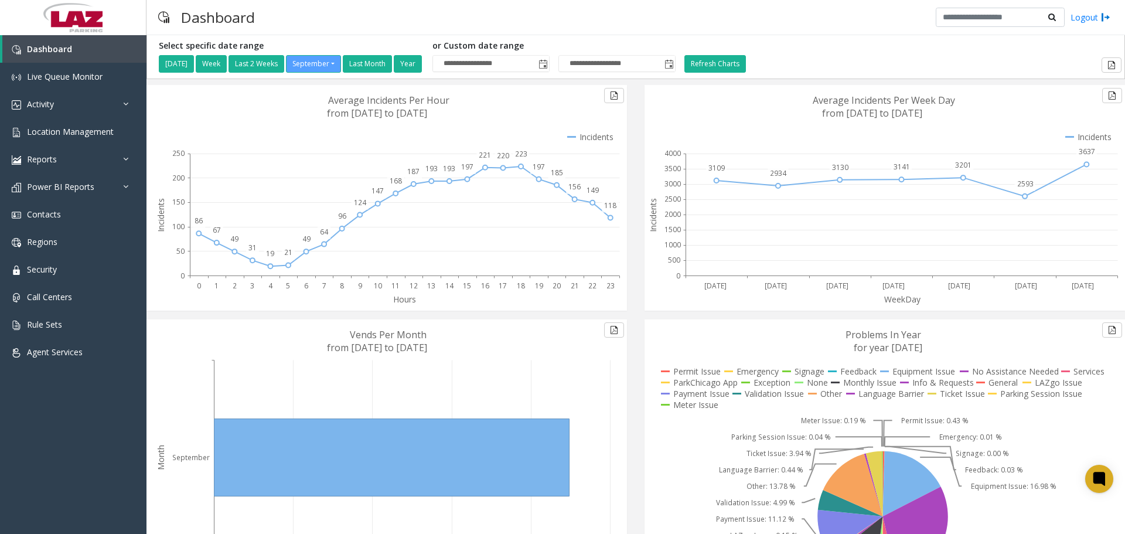
click at [412, 15] on div "Dashboard Logout" at bounding box center [635, 17] width 978 height 35
click at [77, 139] on link "Location Management" at bounding box center [73, 132] width 146 height 28
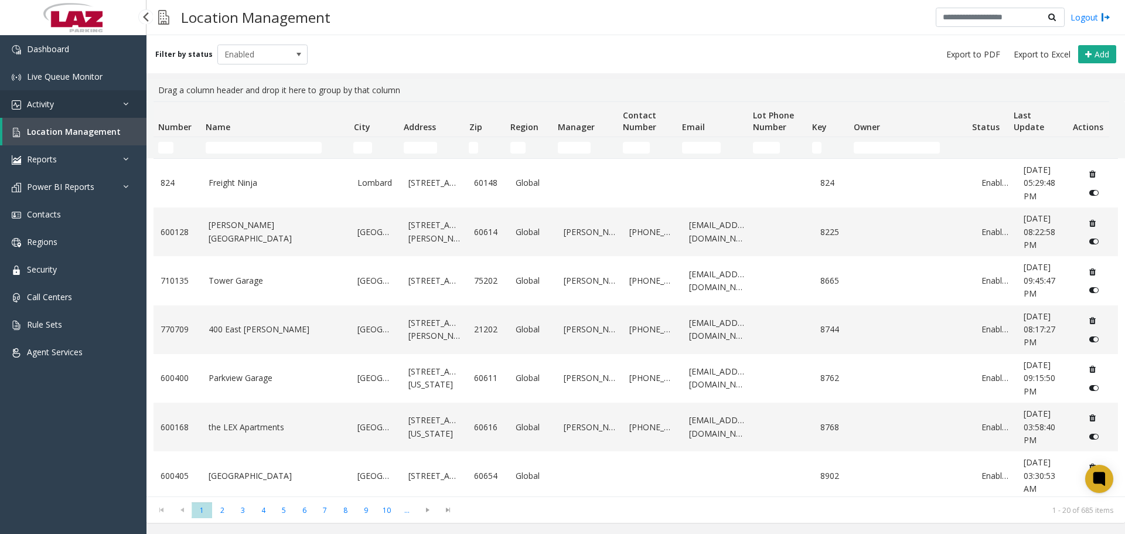
click at [84, 107] on link "Activity" at bounding box center [73, 104] width 146 height 28
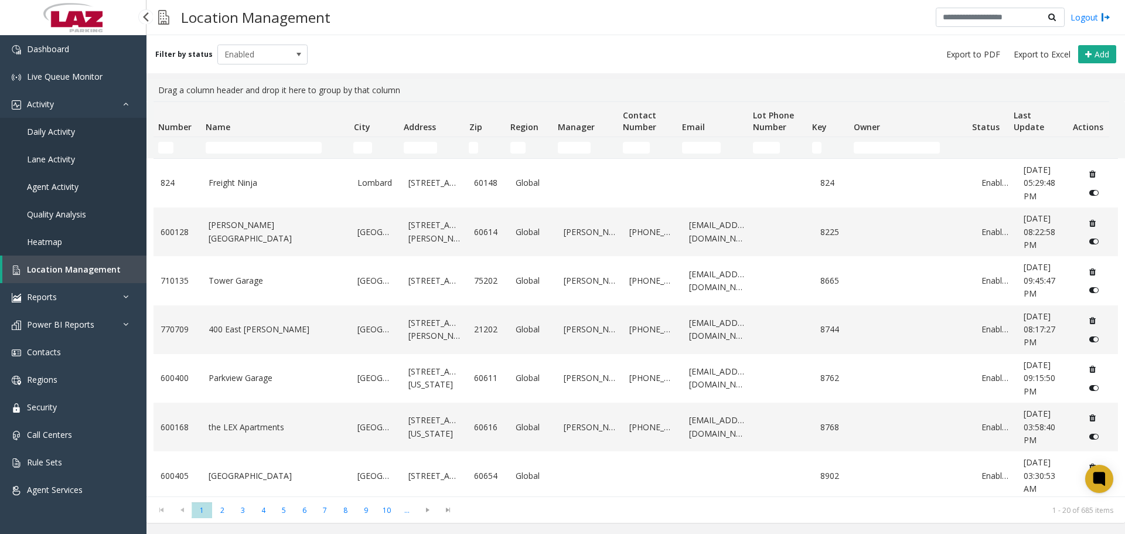
click at [74, 130] on span "Daily Activity" at bounding box center [51, 131] width 48 height 11
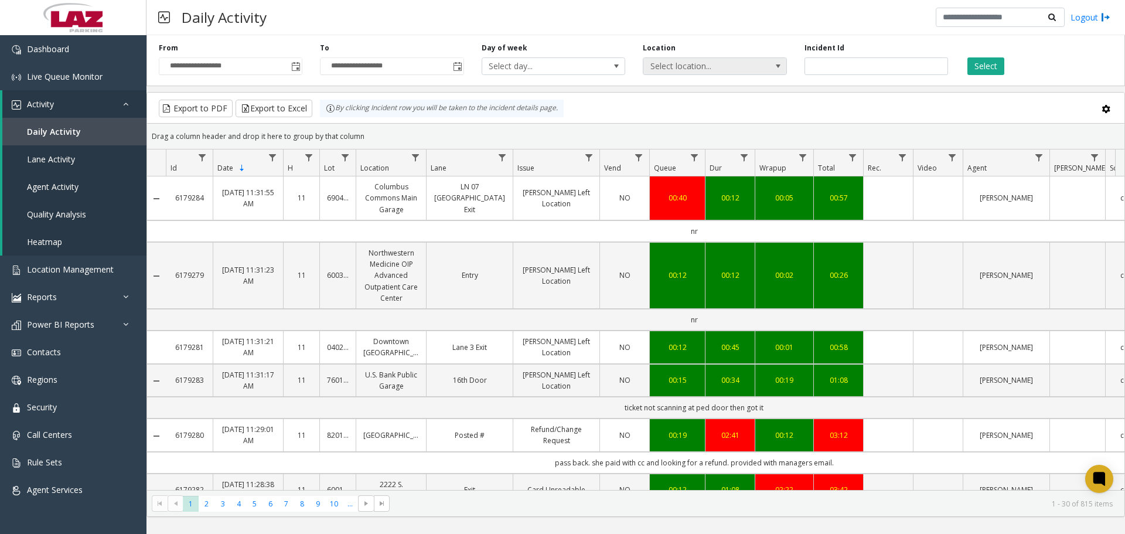
click at [698, 64] on span "Select location..." at bounding box center [700, 66] width 114 height 16
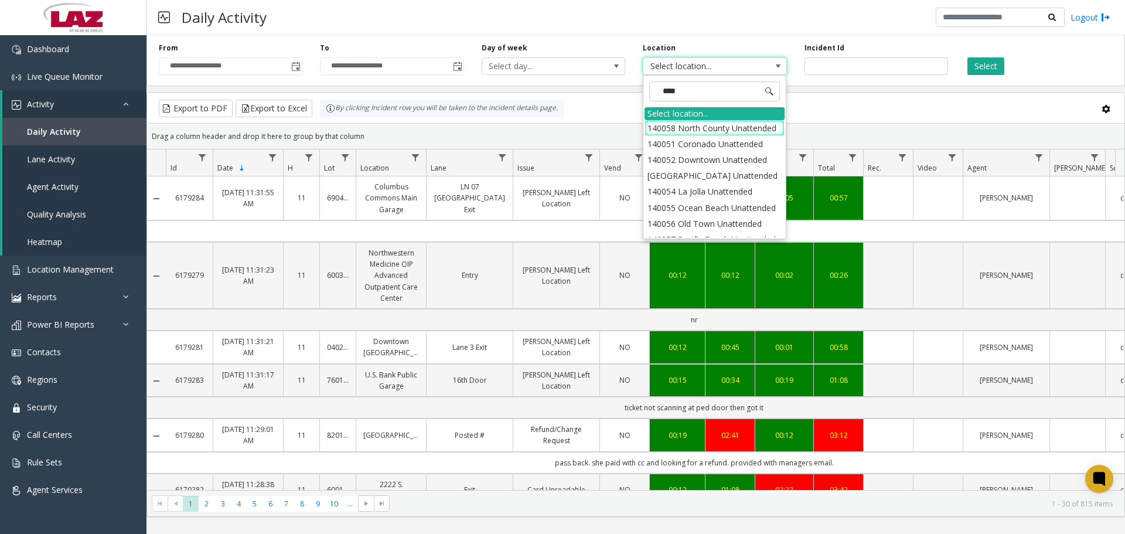
type input "****"
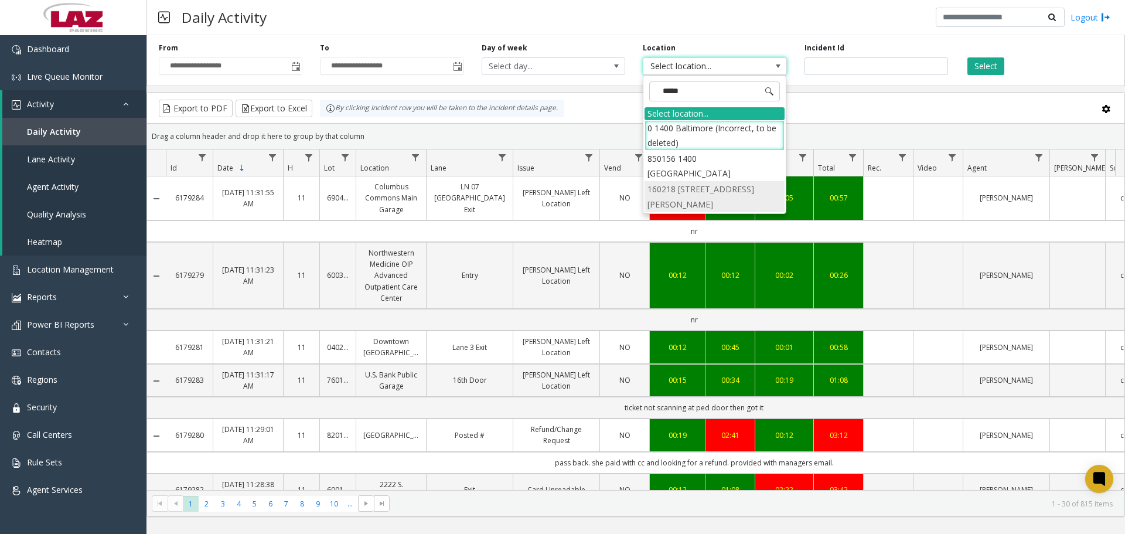
click at [687, 181] on li "160218 1400 N Howard Street" at bounding box center [714, 196] width 140 height 30
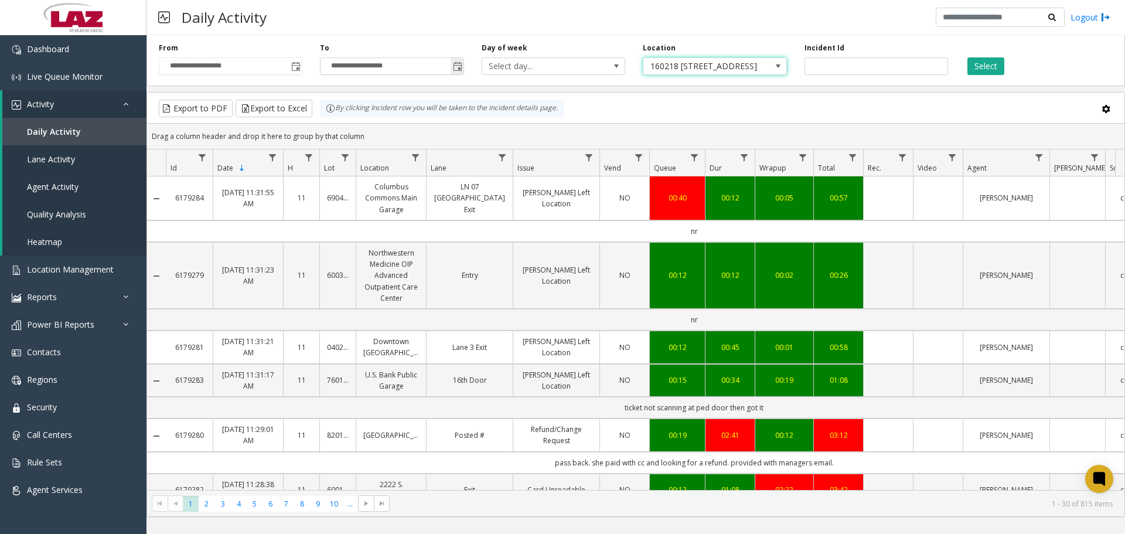
click at [452, 68] on span "Toggle popup" at bounding box center [457, 66] width 13 height 19
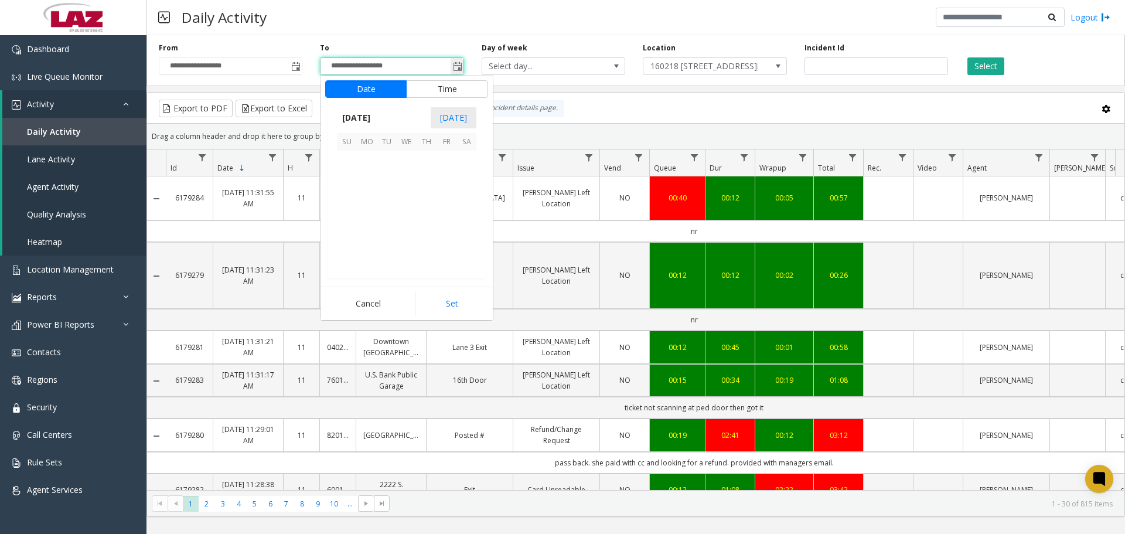
scroll to position [18, 0]
click at [386, 231] on span "1" at bounding box center [387, 233] width 20 height 20
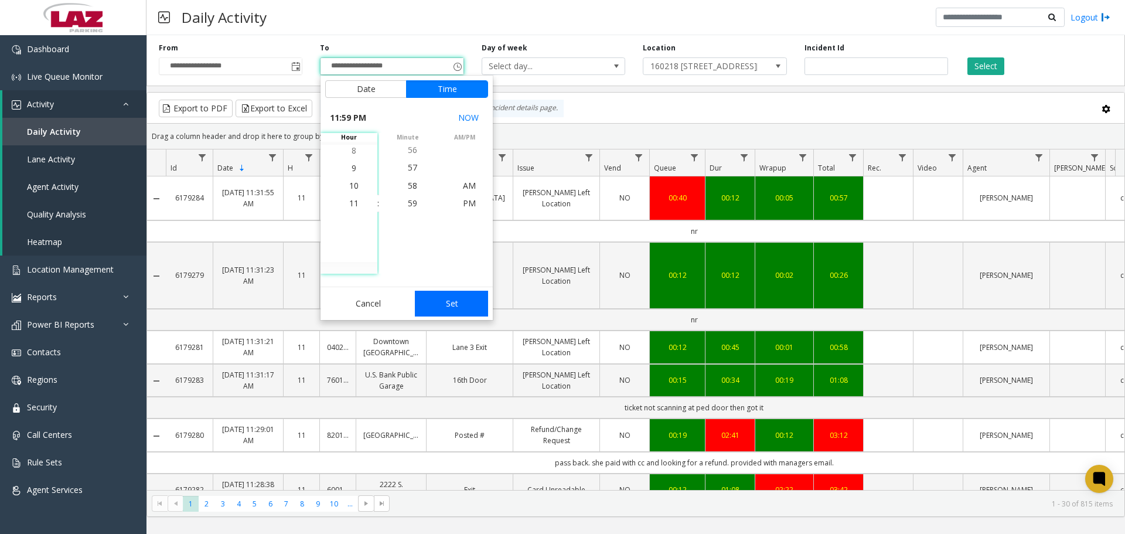
click at [438, 301] on button "Set" at bounding box center [452, 304] width 74 height 26
type input "**********"
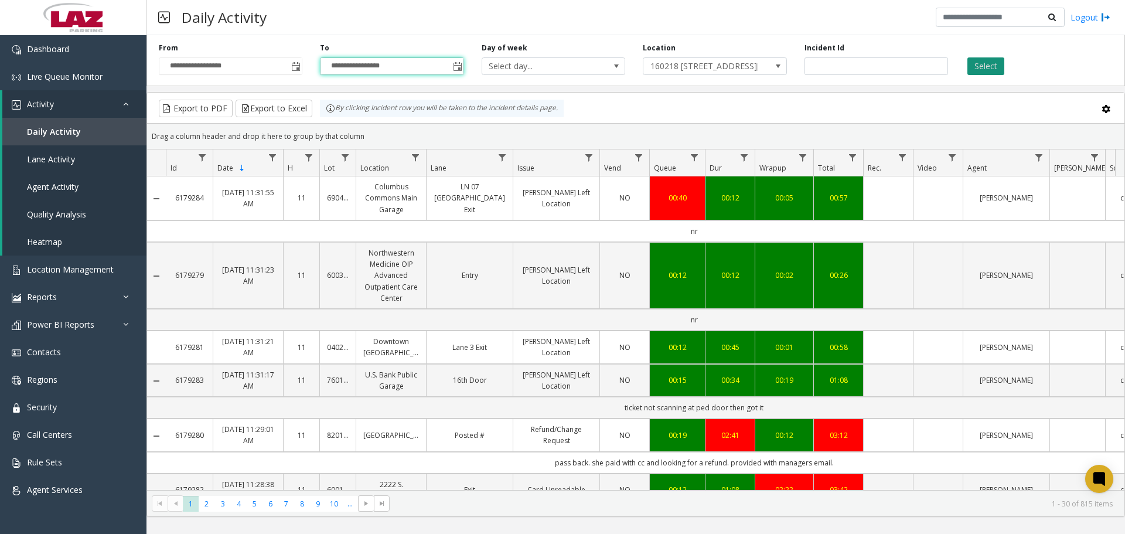
click at [968, 64] on button "Select" at bounding box center [985, 66] width 37 height 18
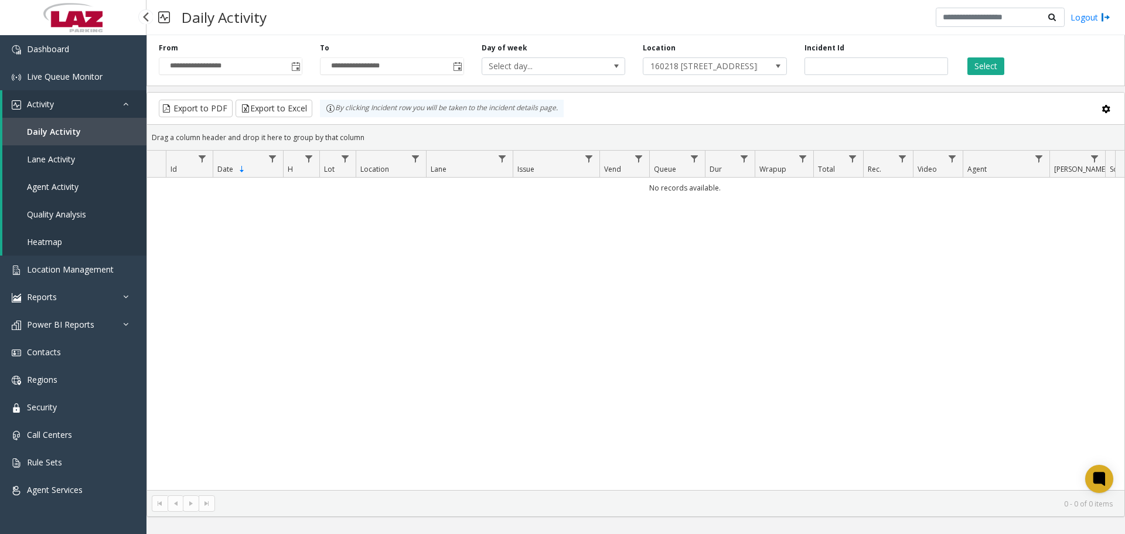
click at [37, 133] on span "Daily Activity" at bounding box center [54, 131] width 54 height 11
click at [54, 161] on span "Lane Activity" at bounding box center [51, 158] width 48 height 11
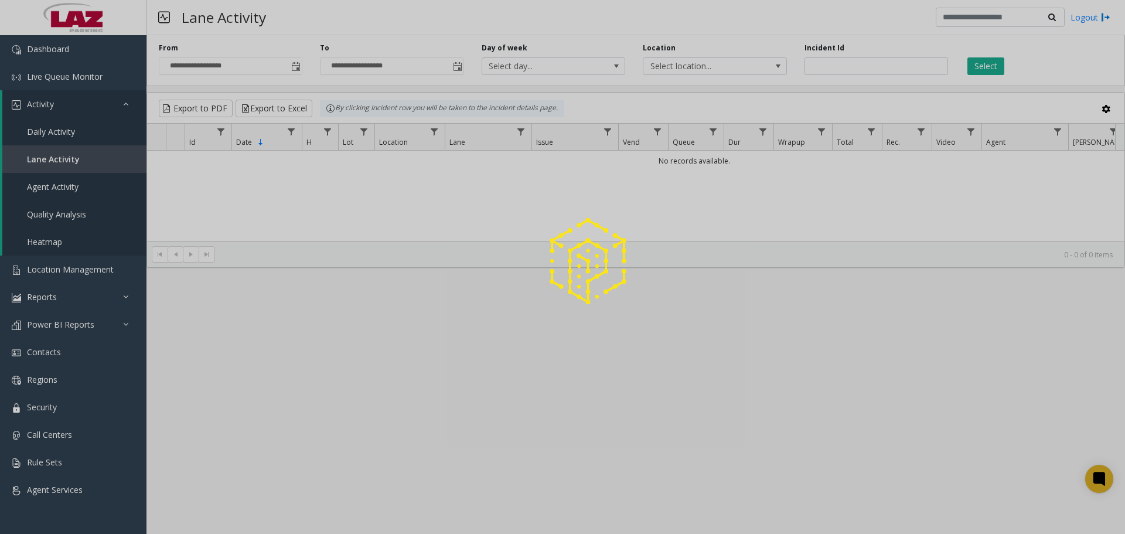
click at [57, 123] on div at bounding box center [562, 267] width 1125 height 534
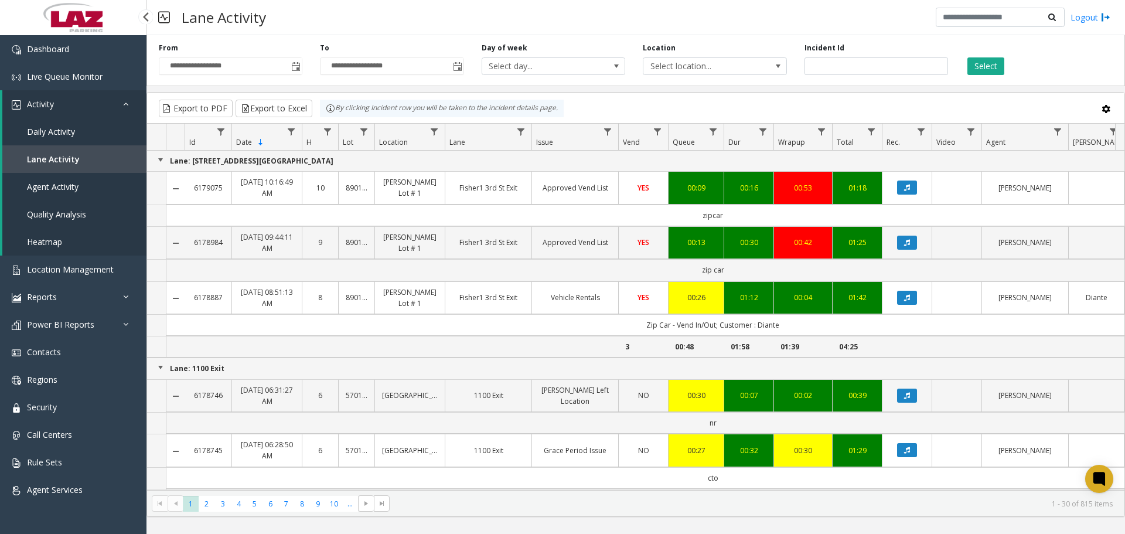
click at [73, 131] on span "Daily Activity" at bounding box center [51, 131] width 48 height 11
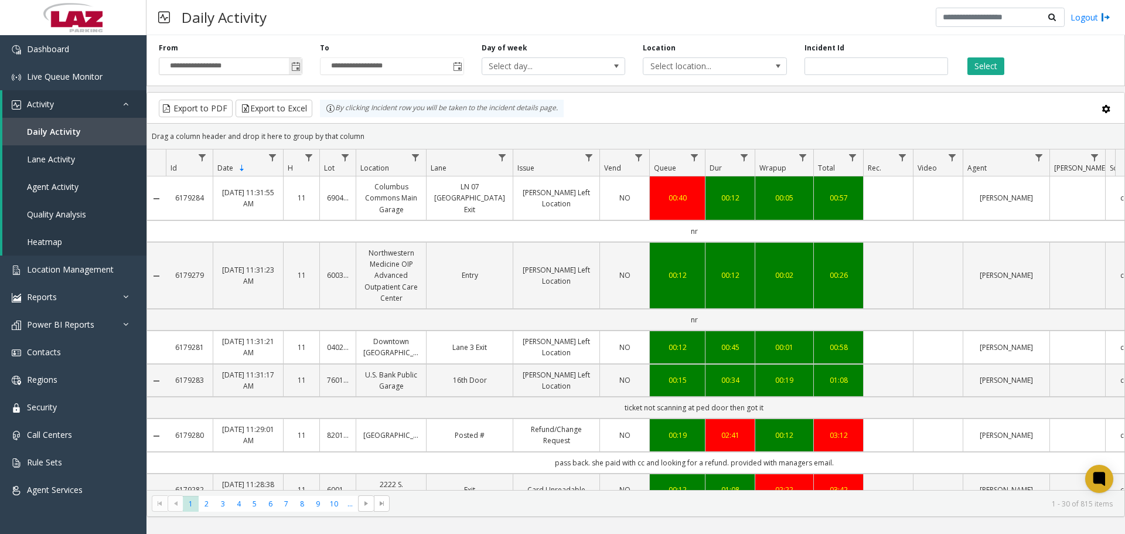
click at [293, 67] on span "Toggle popup" at bounding box center [295, 66] width 9 height 9
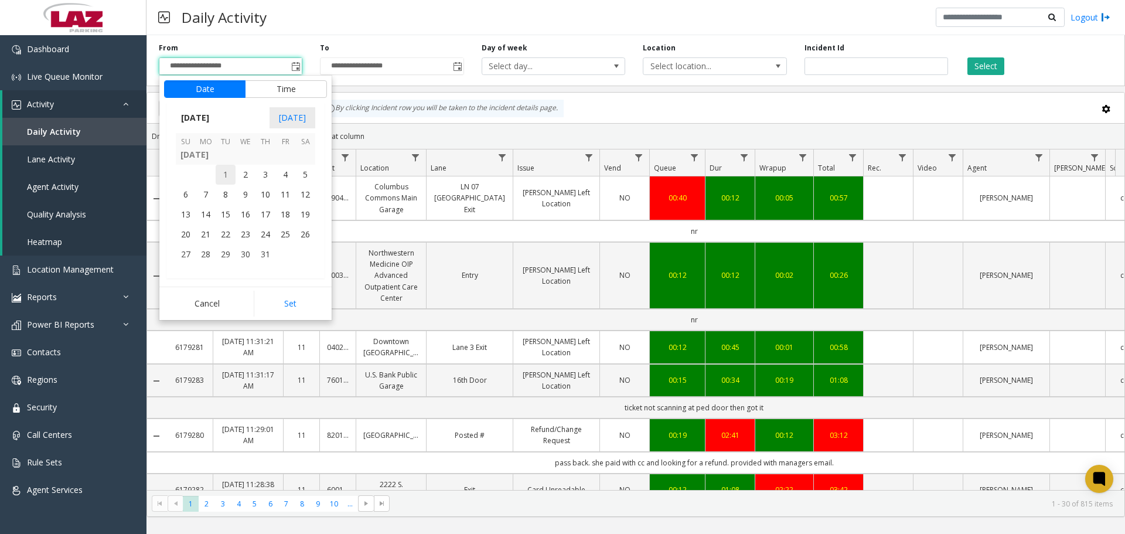
click at [219, 175] on span "1" at bounding box center [226, 175] width 20 height 20
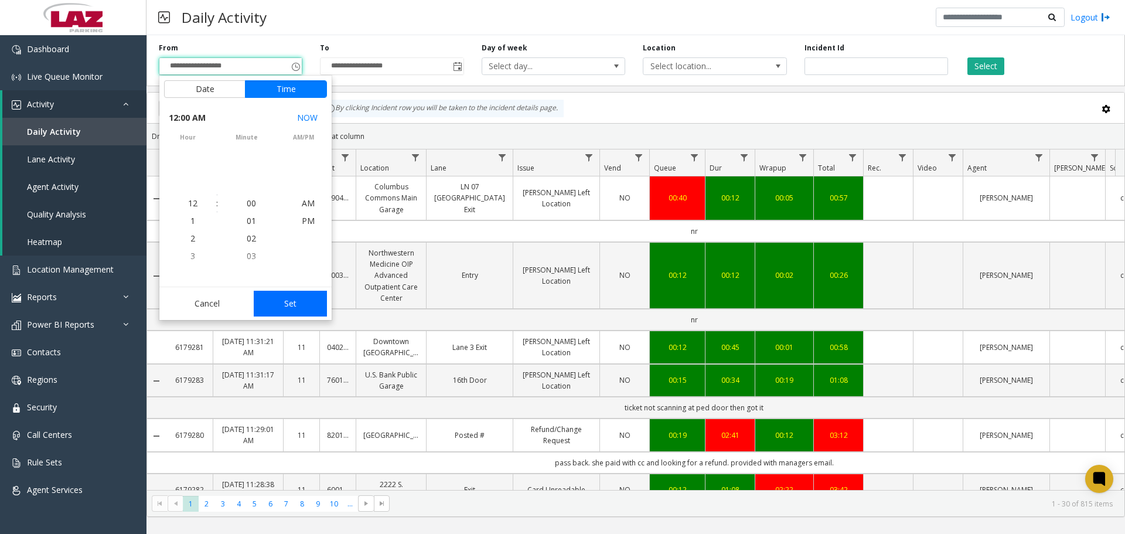
scroll to position [209978, 0]
drag, startPoint x: 306, startPoint y: 295, endPoint x: 299, endPoint y: 286, distance: 11.3
click at [305, 295] on button "Set" at bounding box center [291, 304] width 74 height 26
type input "**********"
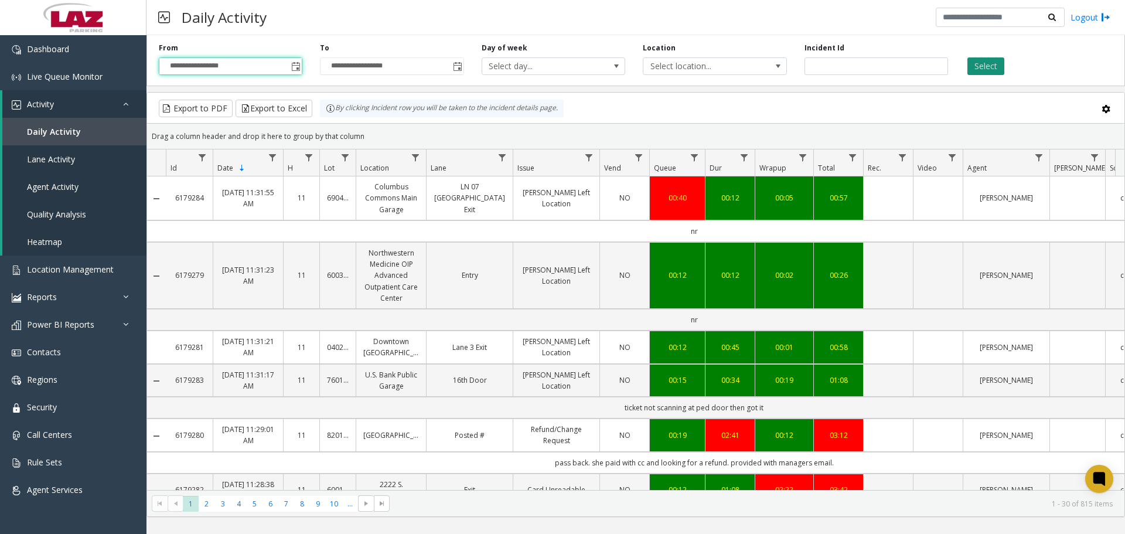
click at [979, 68] on button "Select" at bounding box center [985, 66] width 37 height 18
click at [982, 70] on button "Select" at bounding box center [985, 66] width 37 height 18
click at [675, 67] on span "Select location..." at bounding box center [700, 66] width 114 height 16
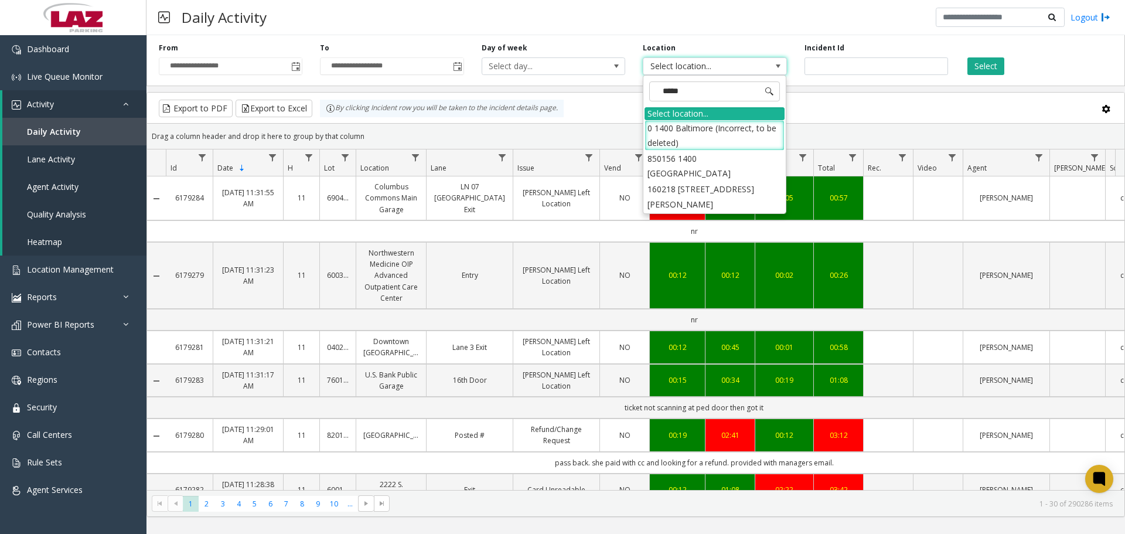
type input "******"
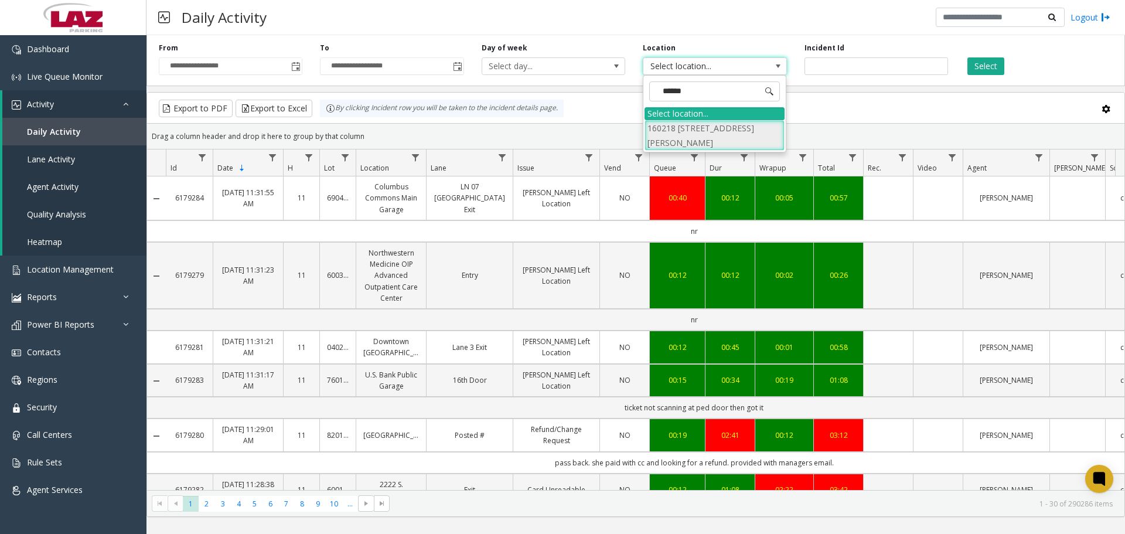
click at [703, 132] on li "160218 1400 N Howard Street" at bounding box center [714, 135] width 140 height 30
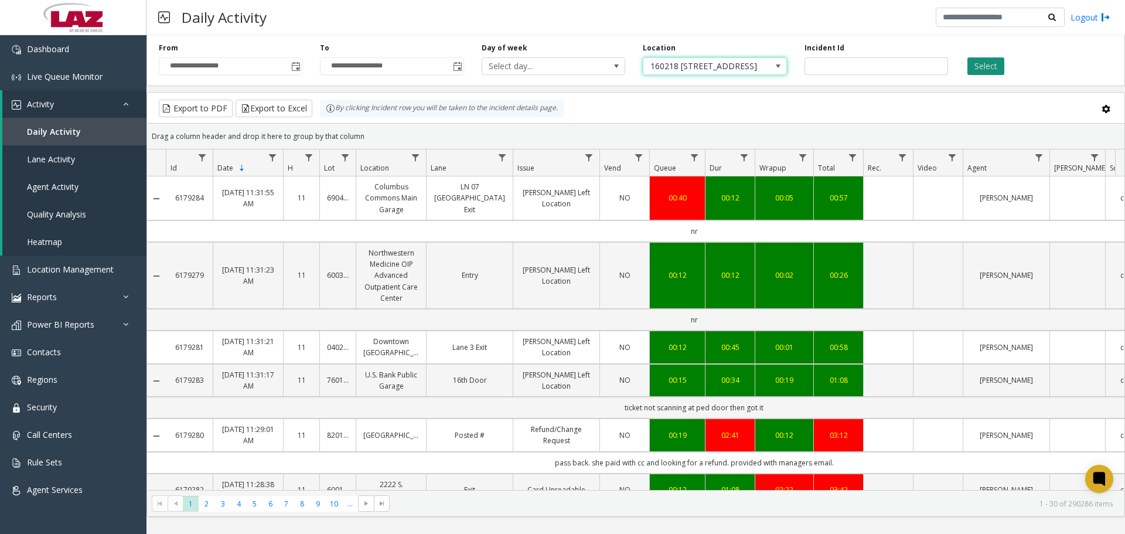
click at [989, 70] on button "Select" at bounding box center [985, 66] width 37 height 18
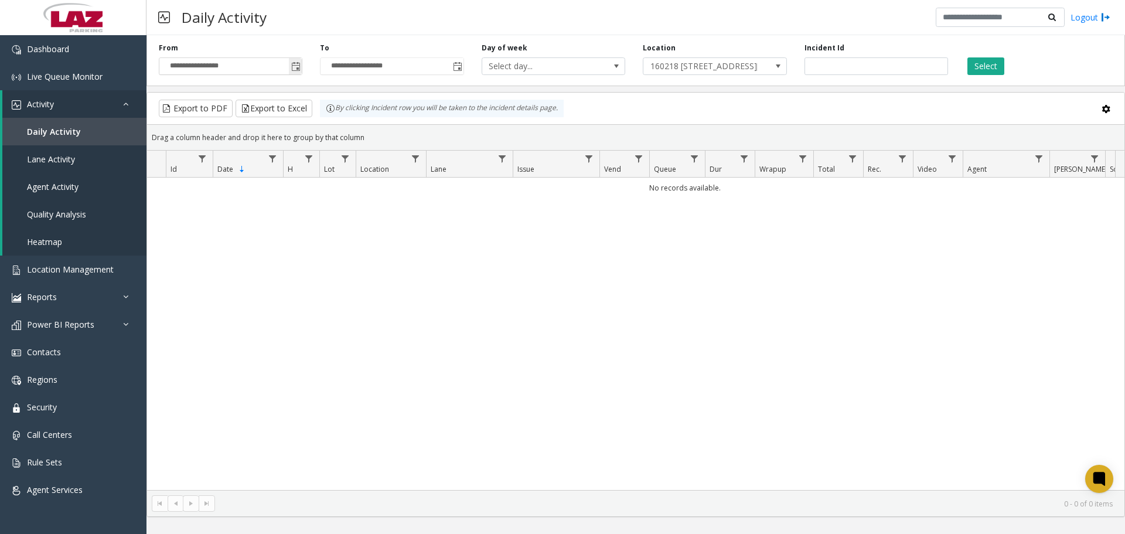
click at [293, 67] on span "Toggle popup" at bounding box center [295, 66] width 9 height 9
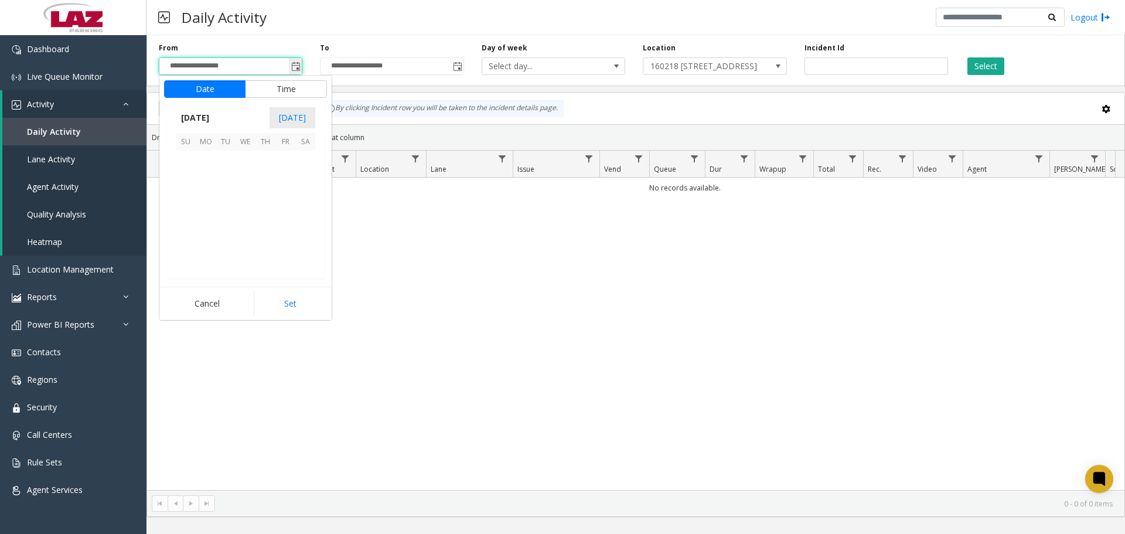
scroll to position [210256, 0]
click at [184, 207] on span "1" at bounding box center [186, 211] width 20 height 20
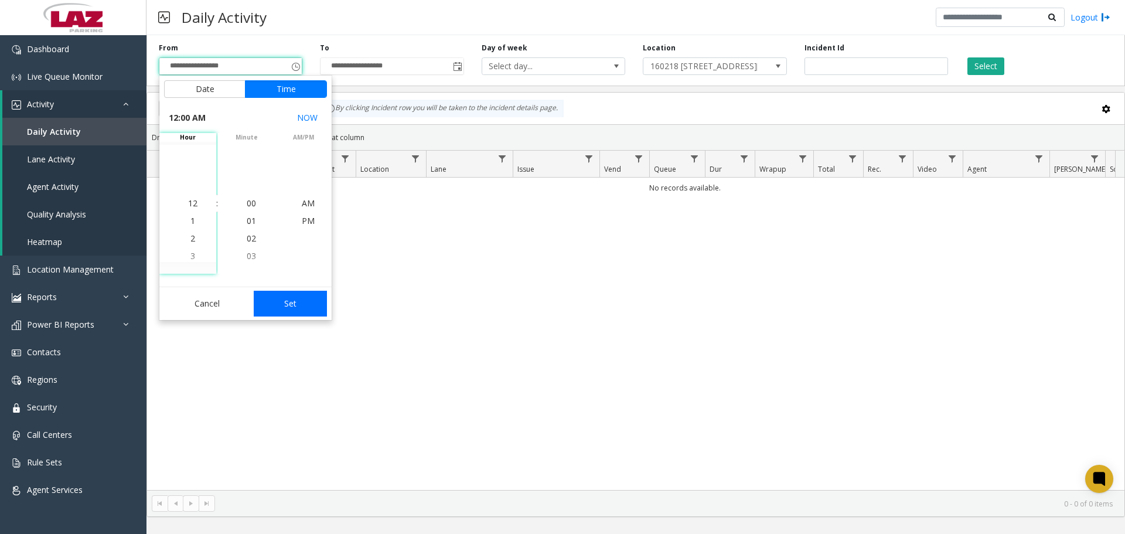
click at [295, 305] on button "Set" at bounding box center [291, 304] width 74 height 26
type input "**********"
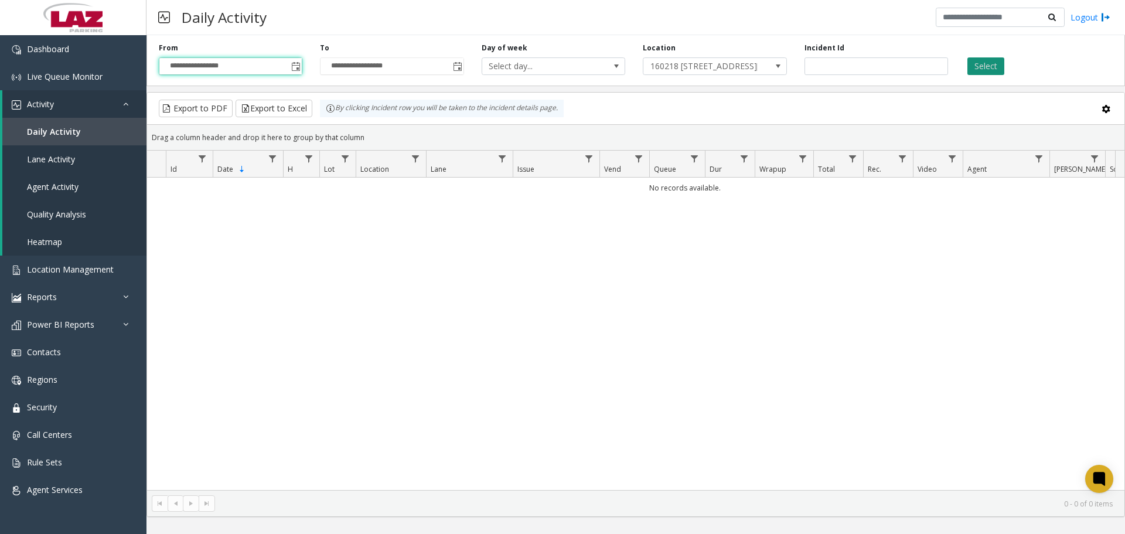
click at [968, 65] on button "Select" at bounding box center [985, 66] width 37 height 18
click at [947, 282] on div "No records available." at bounding box center [635, 334] width 977 height 312
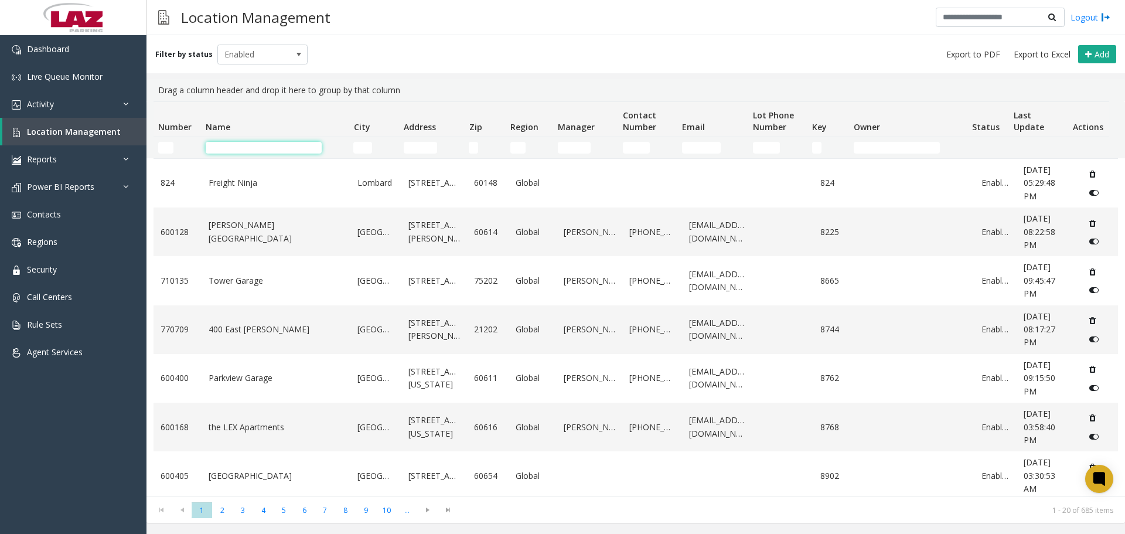
click at [209, 152] on input "Name Filter" at bounding box center [264, 148] width 116 height 12
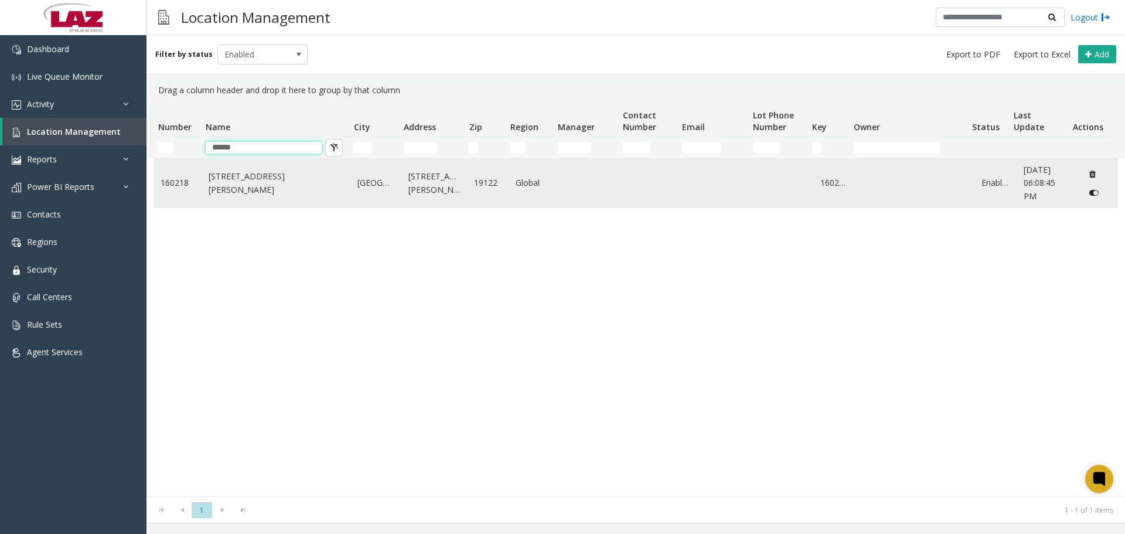
type input "******"
click at [244, 182] on link "[STREET_ADDRESS][PERSON_NAME]" at bounding box center [276, 183] width 135 height 26
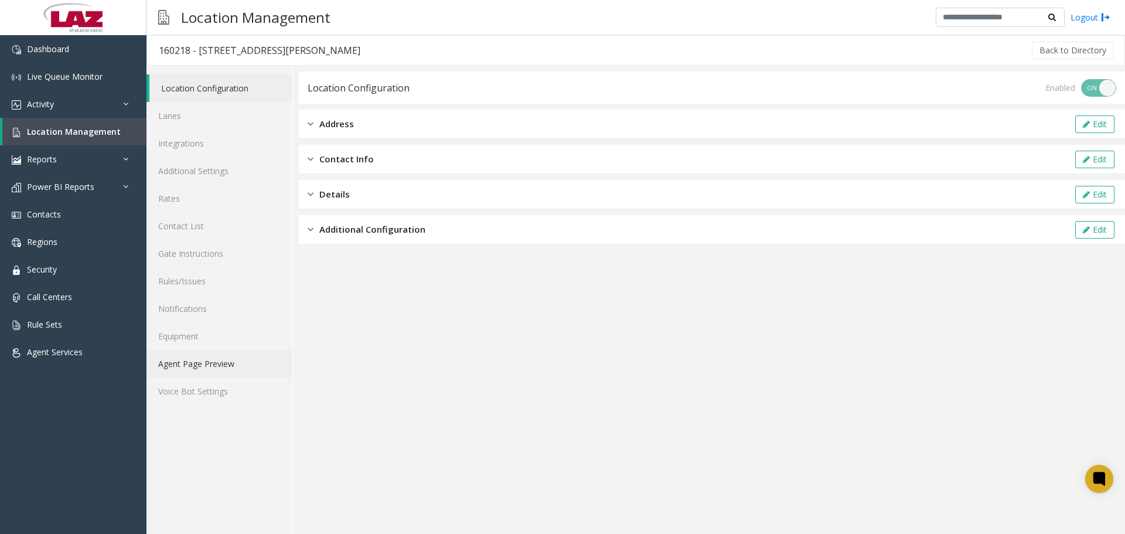
click at [221, 358] on link "Agent Page Preview" at bounding box center [219, 364] width 146 height 28
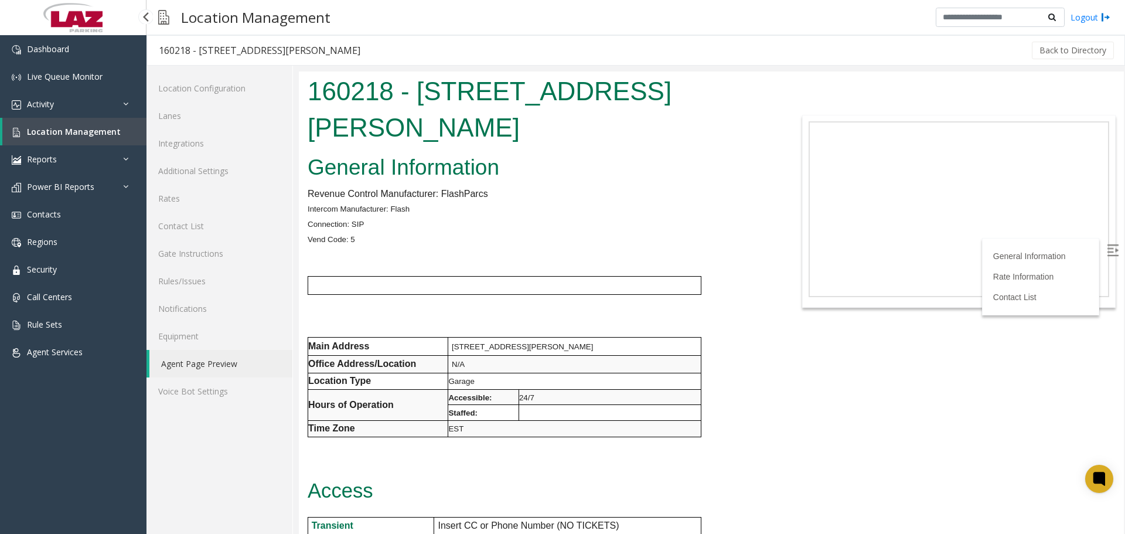
click at [100, 132] on span "Location Management" at bounding box center [74, 131] width 94 height 11
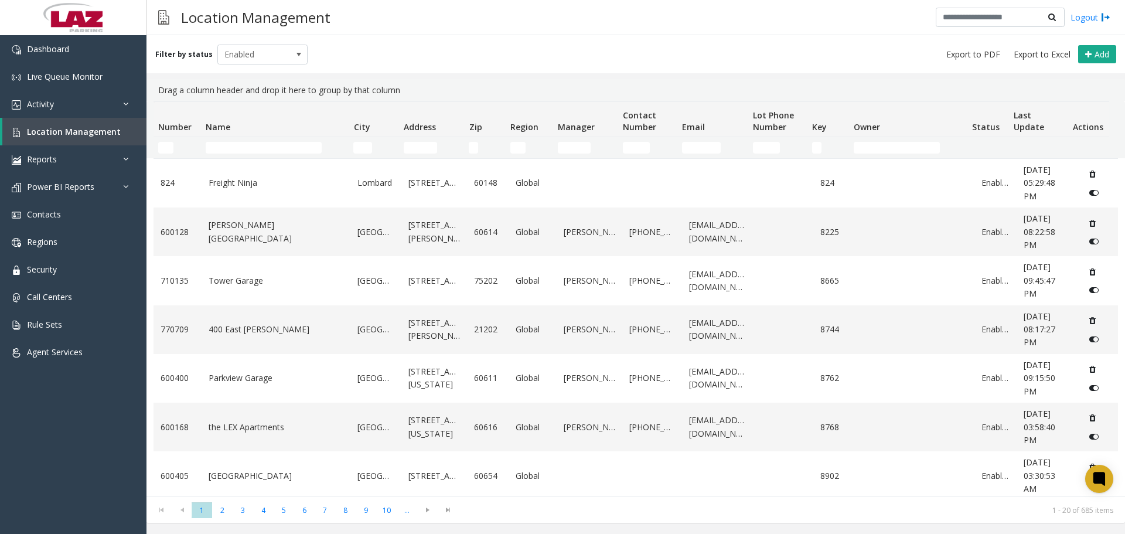
click at [241, 132] on th "Name" at bounding box center [275, 119] width 148 height 35
click at [244, 141] on td "Name Filter" at bounding box center [275, 147] width 148 height 21
click at [250, 148] on input "Name Filter" at bounding box center [264, 148] width 116 height 12
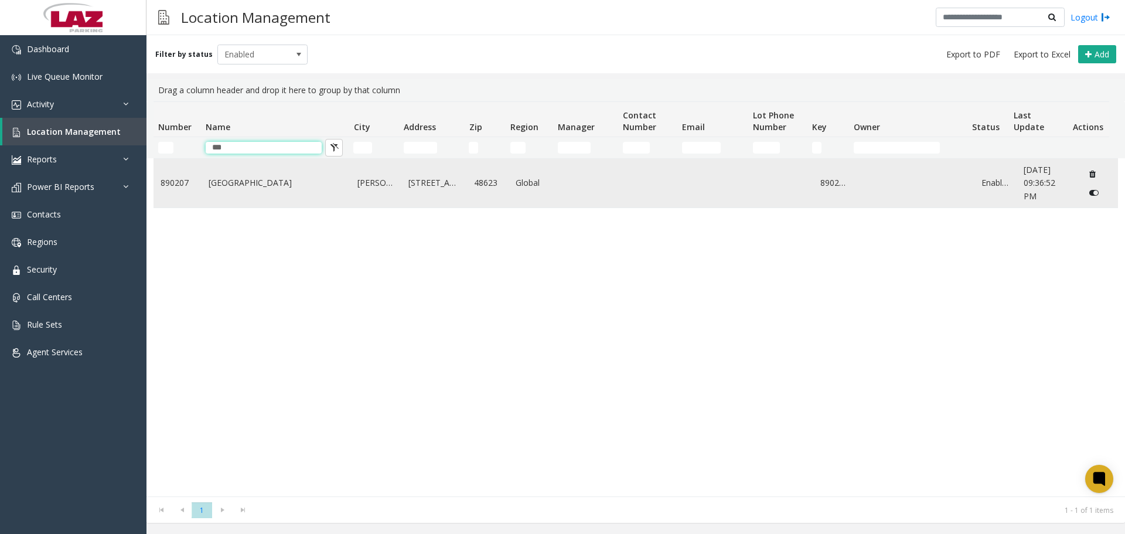
type input "***"
click at [262, 183] on link "[GEOGRAPHIC_DATA]" at bounding box center [276, 182] width 135 height 13
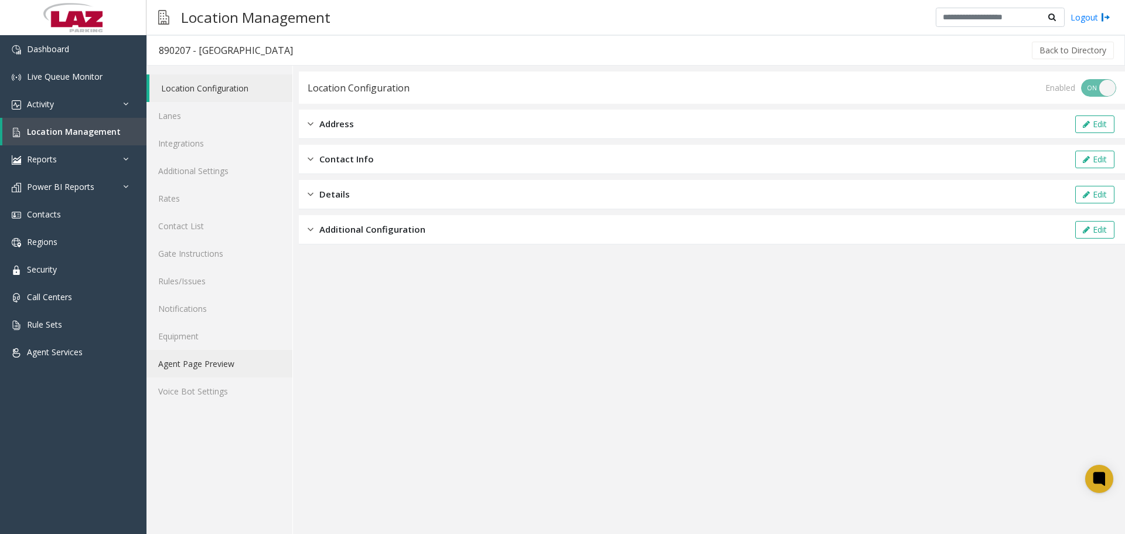
click at [231, 360] on link "Agent Page Preview" at bounding box center [219, 364] width 146 height 28
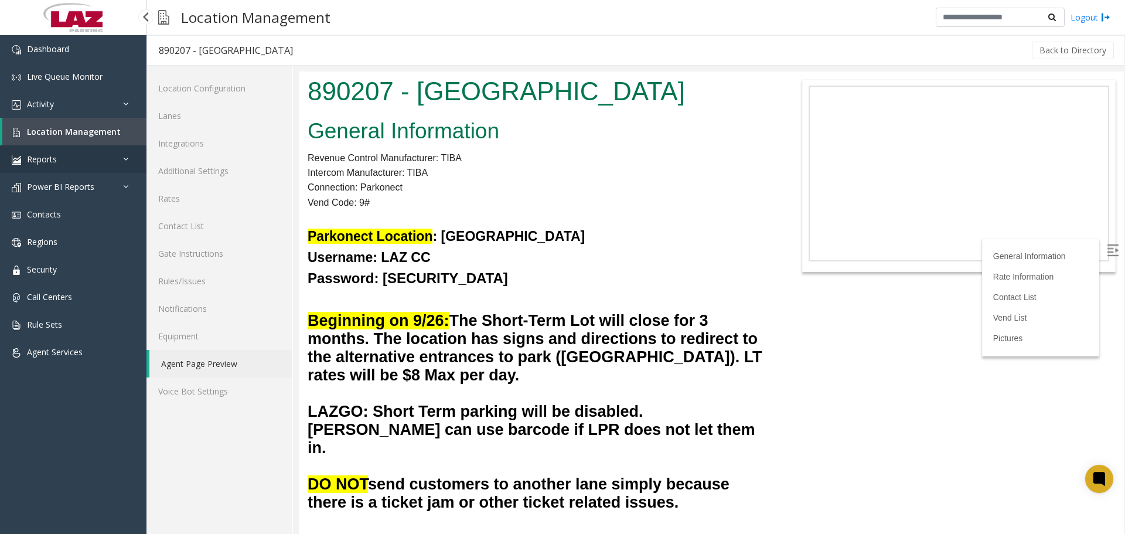
drag, startPoint x: 65, startPoint y: 146, endPoint x: 66, endPoint y: 136, distance: 10.0
click at [63, 146] on link "Reports" at bounding box center [73, 159] width 146 height 28
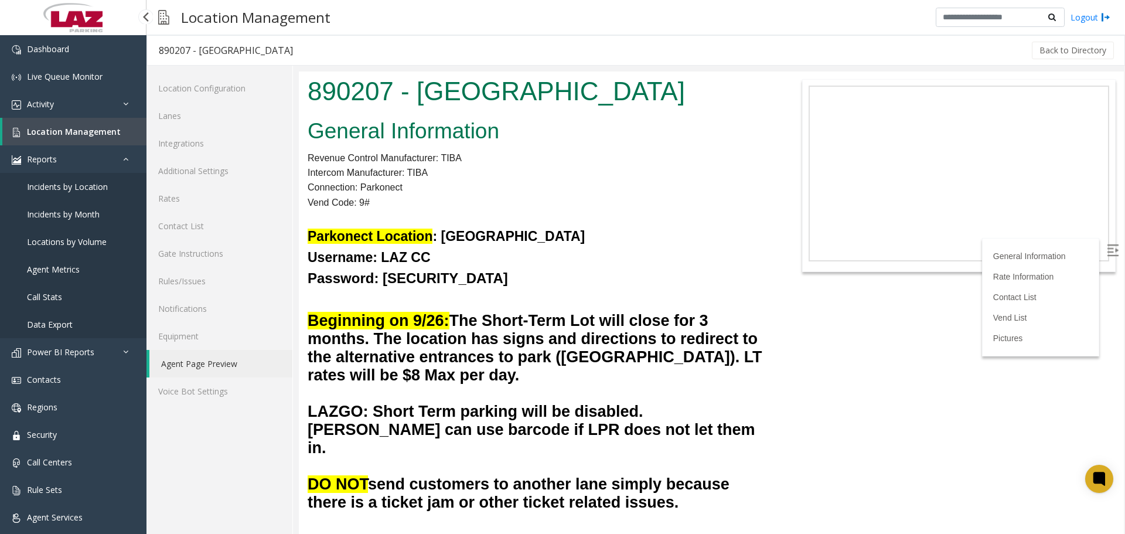
click at [66, 136] on span "Location Management" at bounding box center [74, 131] width 94 height 11
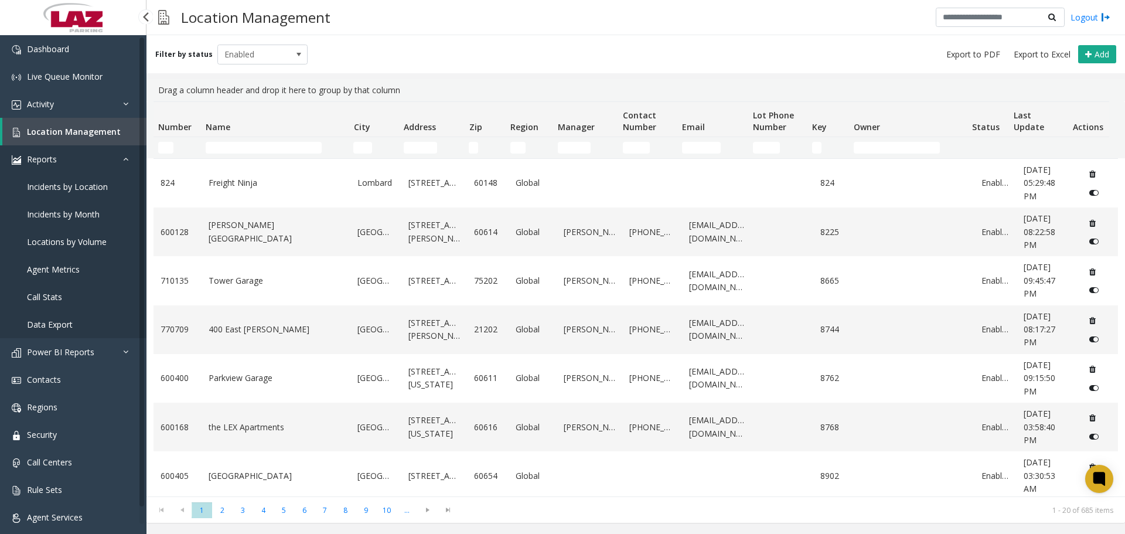
click at [130, 159] on icon at bounding box center [129, 159] width 12 height 8
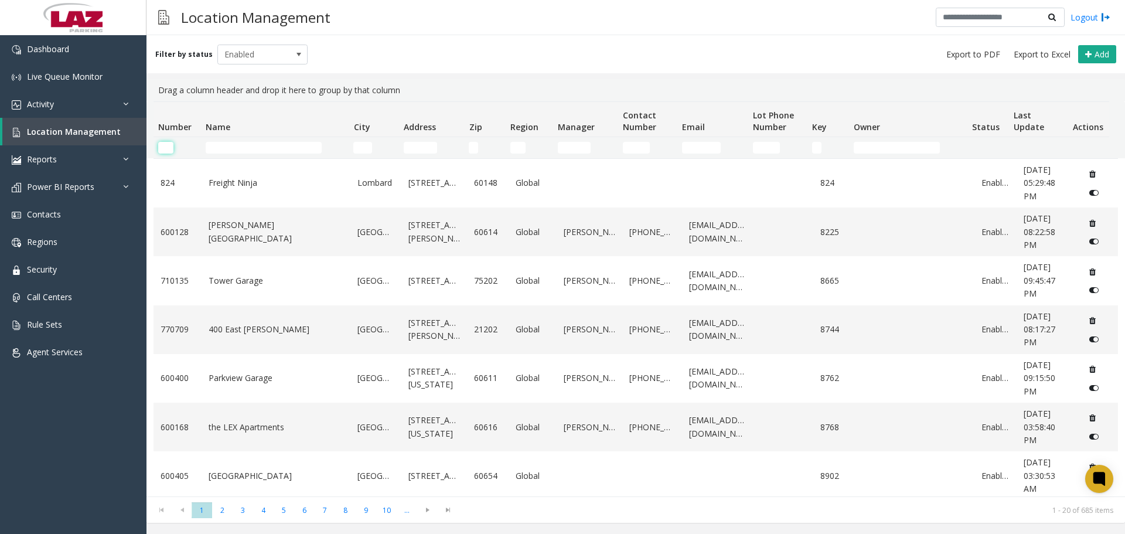
click at [166, 146] on input "Number Filter" at bounding box center [165, 148] width 15 height 12
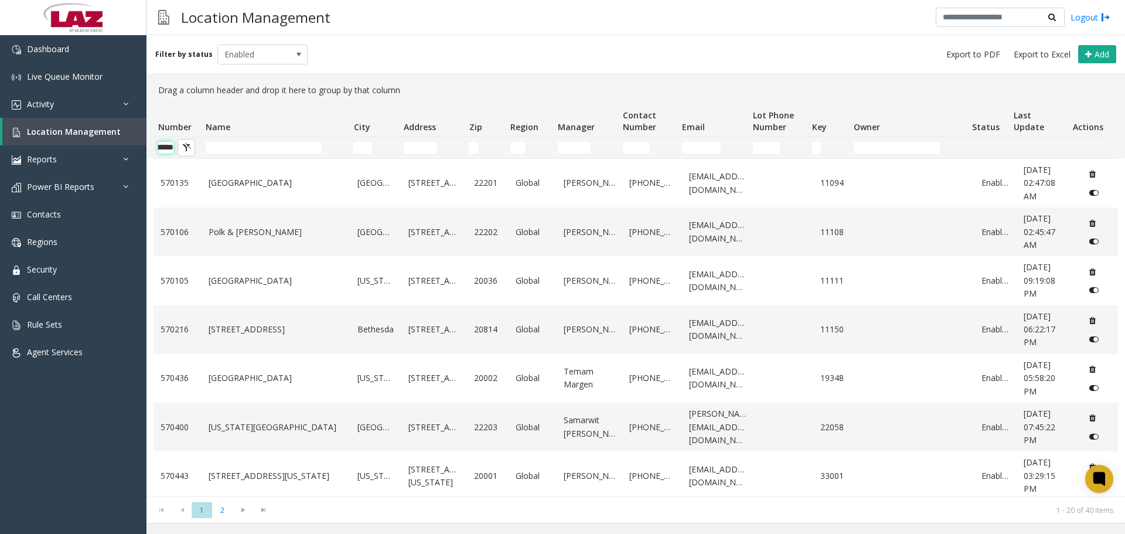
scroll to position [0, 19]
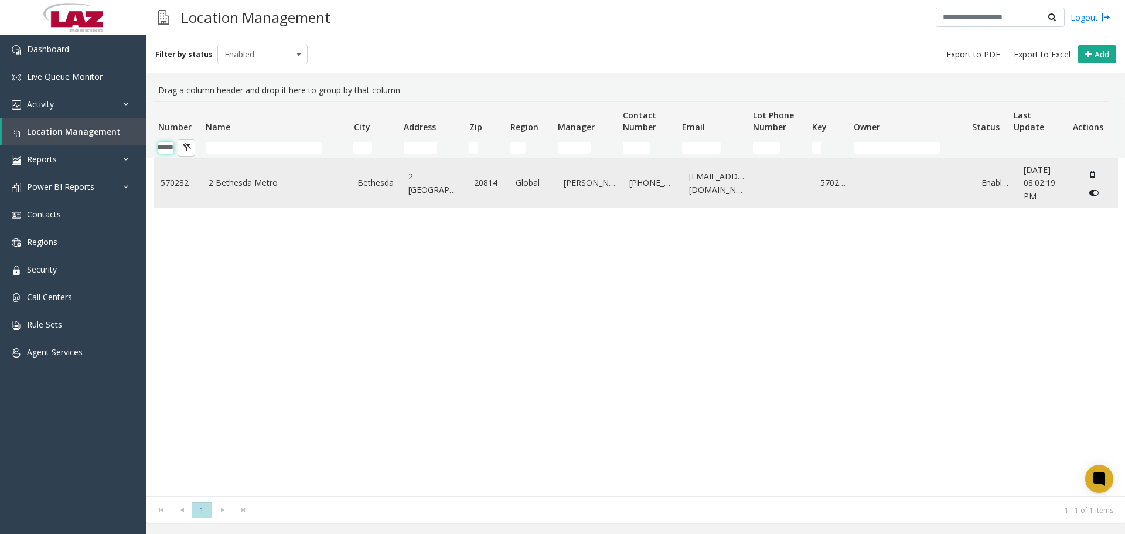
type input "******"
click at [240, 184] on link "2 Bethesda Metro" at bounding box center [276, 182] width 135 height 13
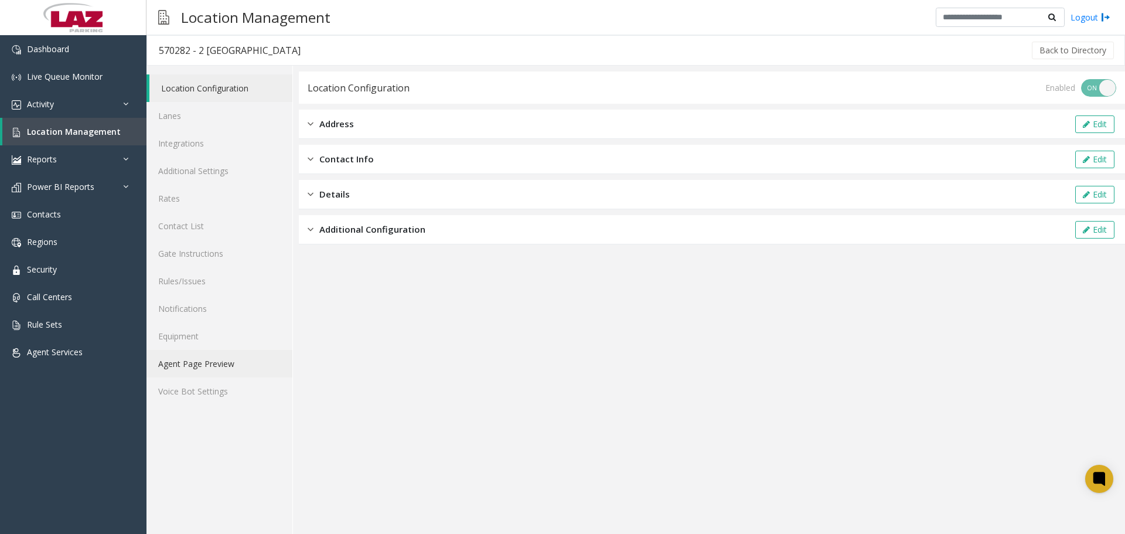
click at [211, 356] on link "Agent Page Preview" at bounding box center [219, 364] width 146 height 28
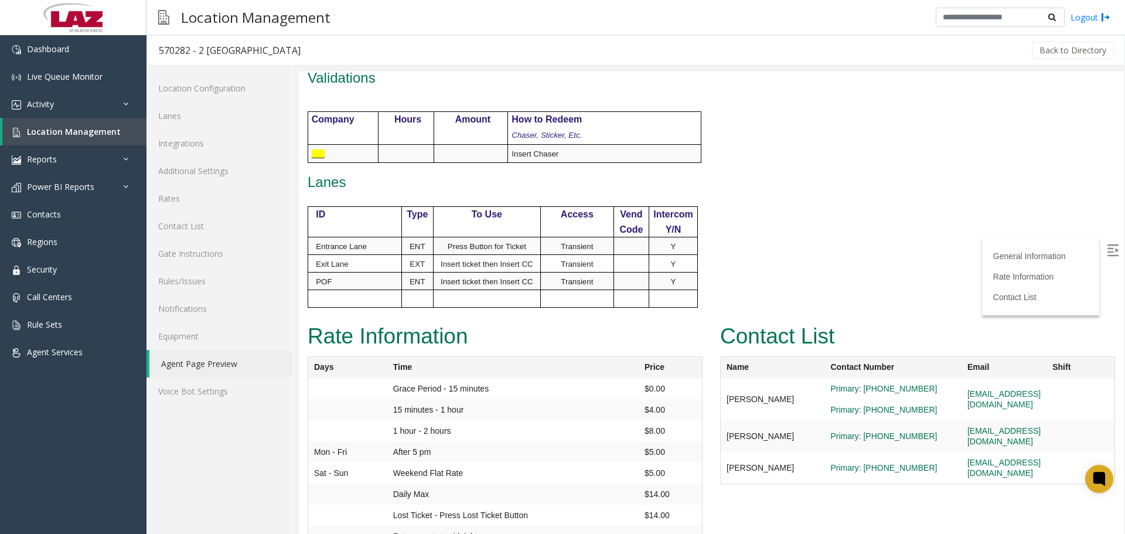
scroll to position [599, 0]
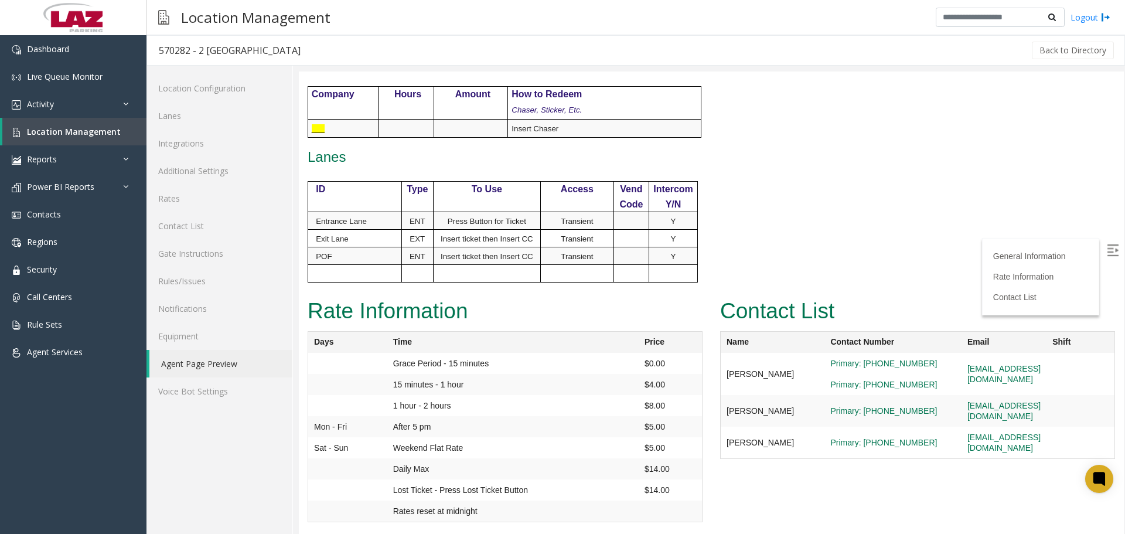
click at [456, 27] on div "Location Management Logout" at bounding box center [635, 17] width 978 height 35
click at [330, 132] on p "___" at bounding box center [345, 128] width 66 height 15
drag, startPoint x: 330, startPoint y: 132, endPoint x: 340, endPoint y: 142, distance: 14.5
click at [329, 132] on p "___" at bounding box center [345, 128] width 66 height 15
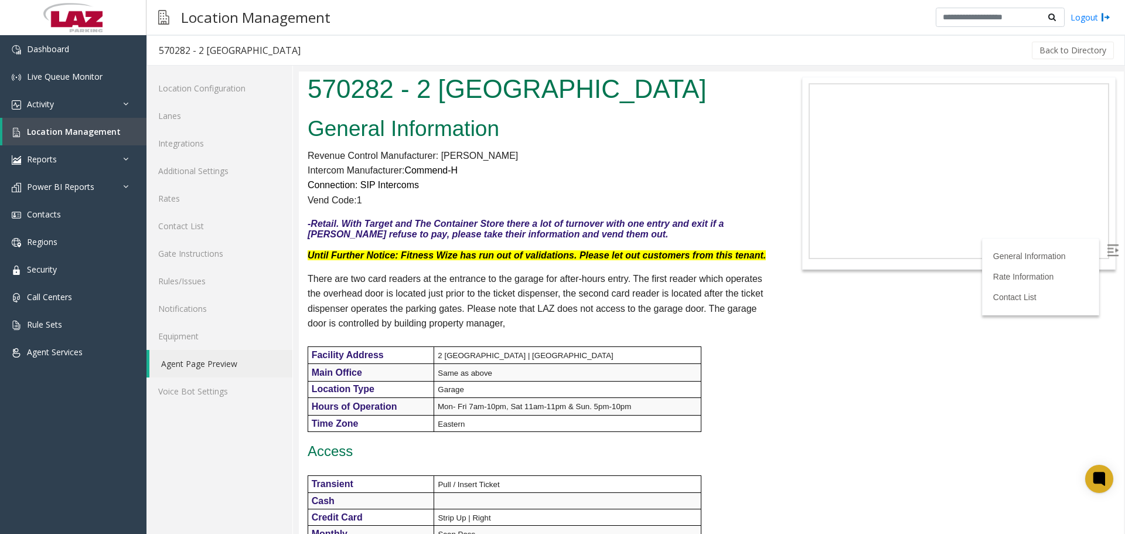
scroll to position [0, 0]
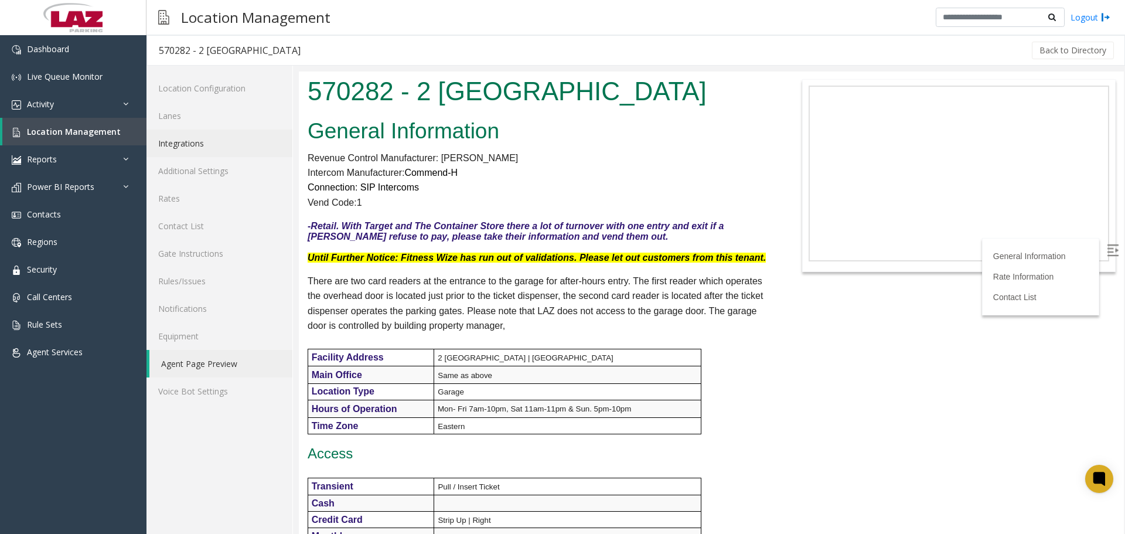
click at [199, 154] on link "Integrations" at bounding box center [219, 143] width 146 height 28
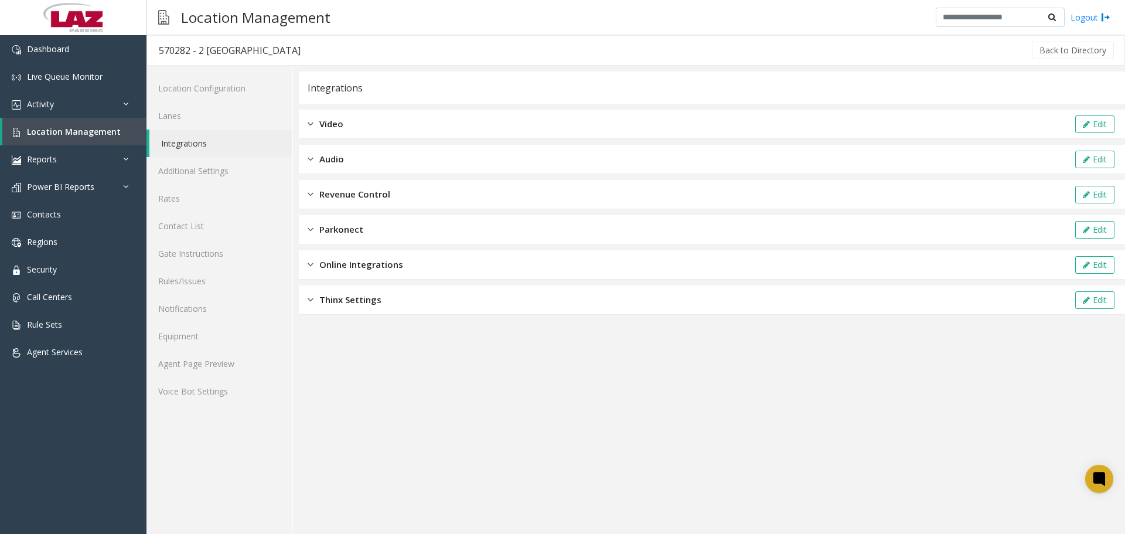
click at [425, 191] on div "Revenue Control Edit" at bounding box center [712, 194] width 826 height 29
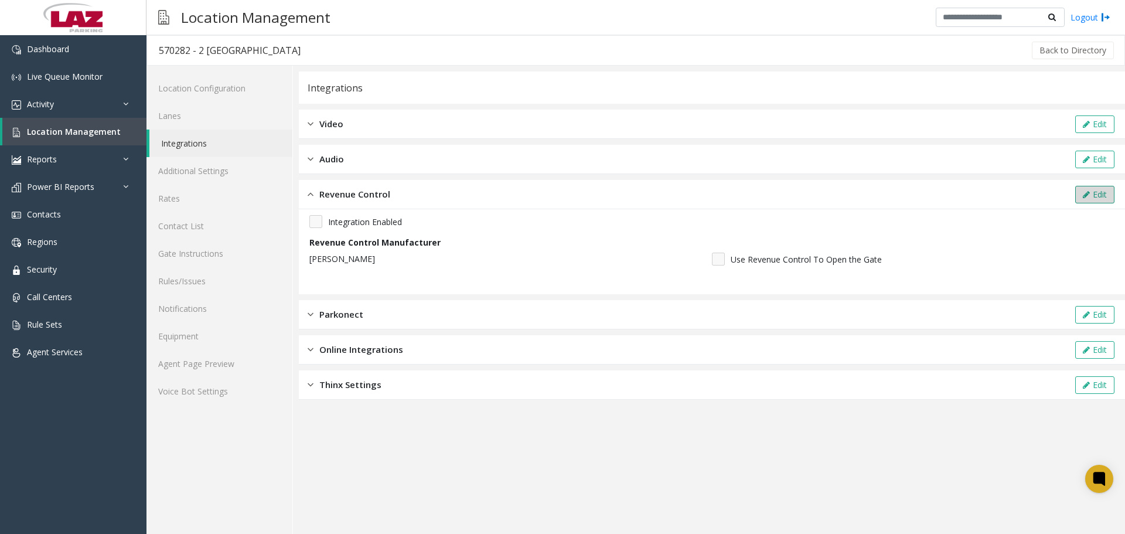
click at [1091, 197] on button "Edit" at bounding box center [1094, 195] width 39 height 18
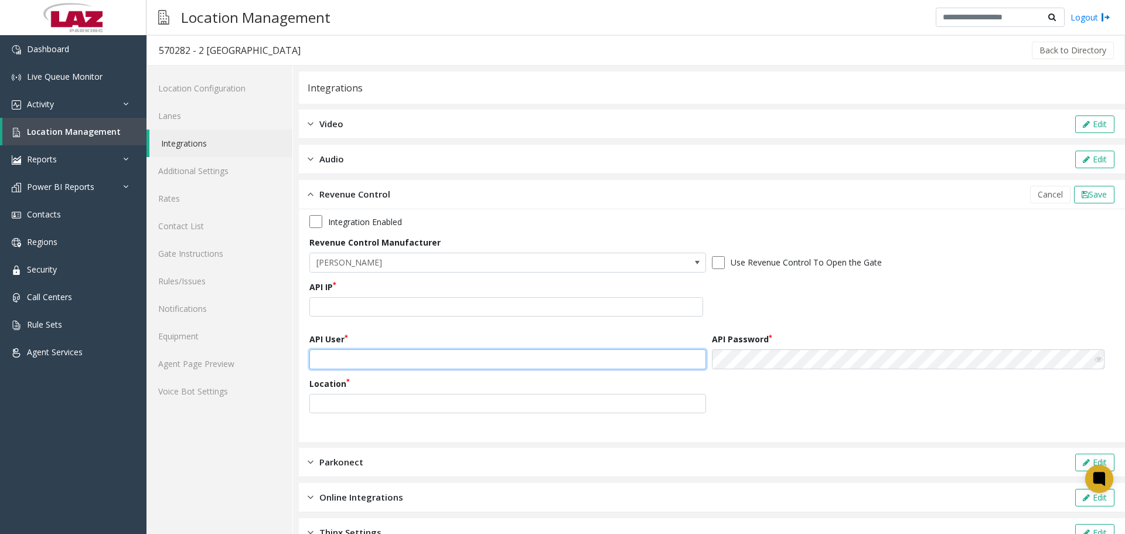
type input "*******"
click at [202, 359] on link "Agent Page Preview" at bounding box center [219, 364] width 146 height 28
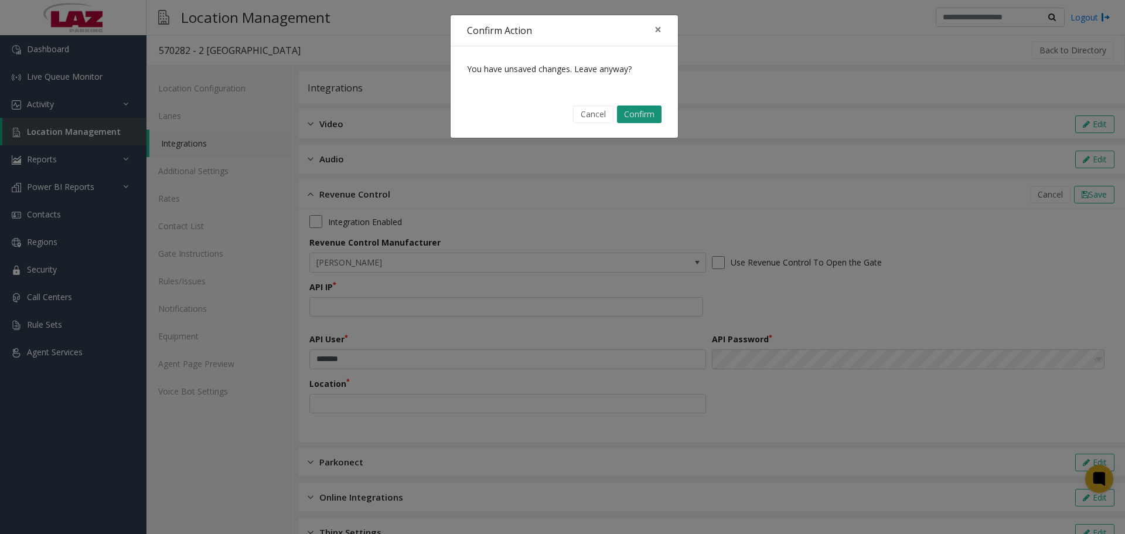
click at [633, 115] on button "Confirm" at bounding box center [639, 114] width 45 height 18
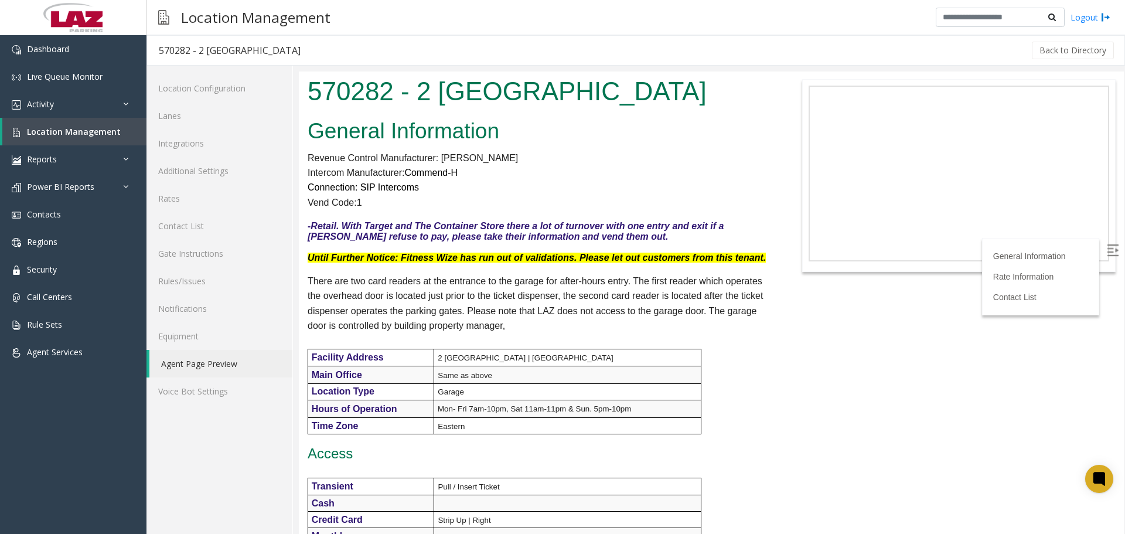
click at [582, 50] on div "Back to Directory" at bounding box center [713, 50] width 803 height 29
click at [502, 313] on p "There are two card readers at the entrance to the garage for after-hours entry.…" at bounding box center [539, 304] width 463 height 60
click at [1107, 244] on img at bounding box center [1113, 250] width 12 height 12
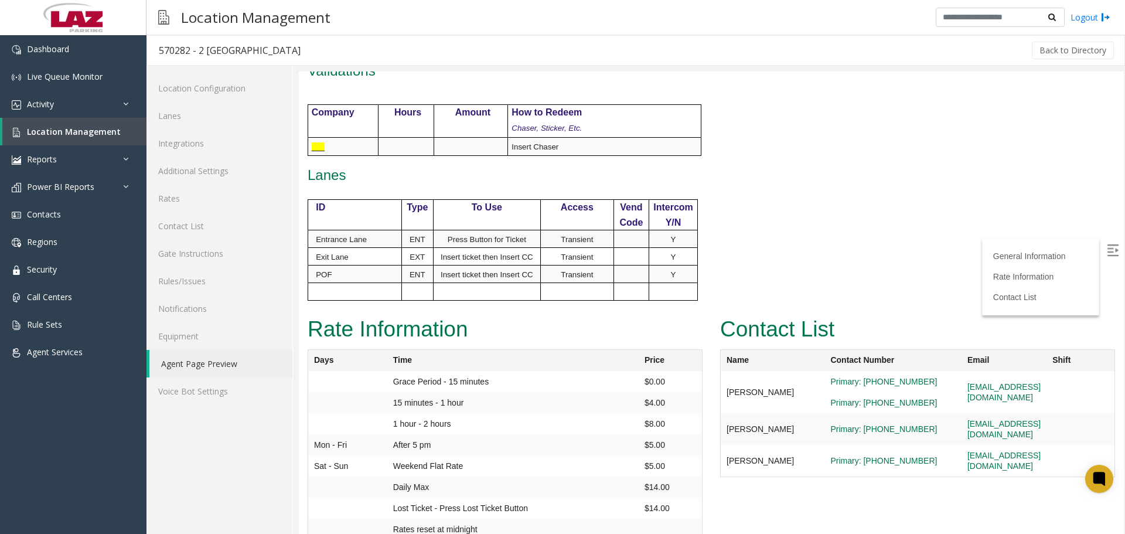
scroll to position [599, 0]
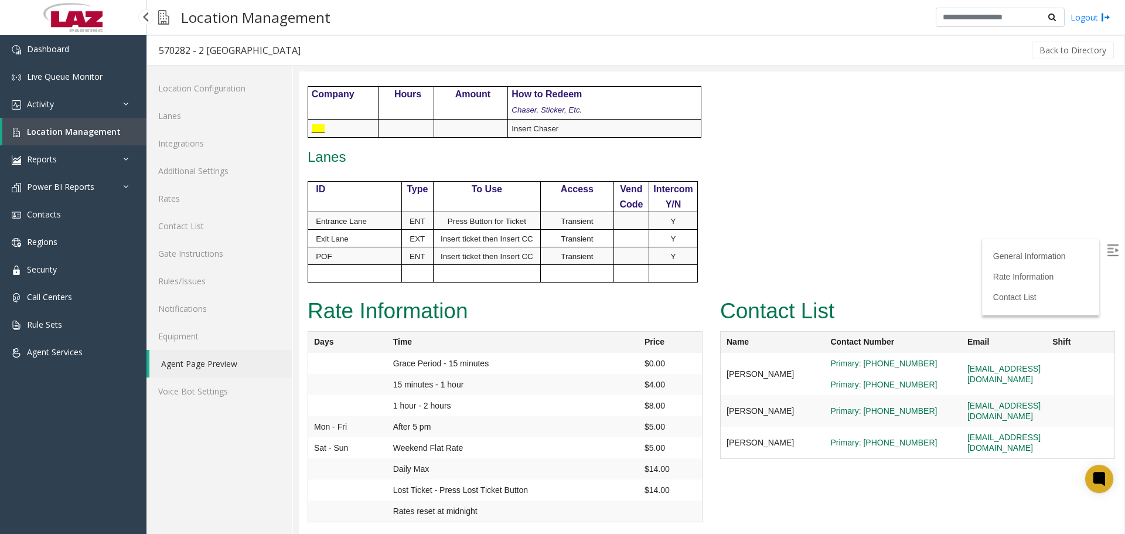
click at [169, 48] on div "570282 - 2 [GEOGRAPHIC_DATA]" at bounding box center [230, 50] width 142 height 15
copy div "570282"
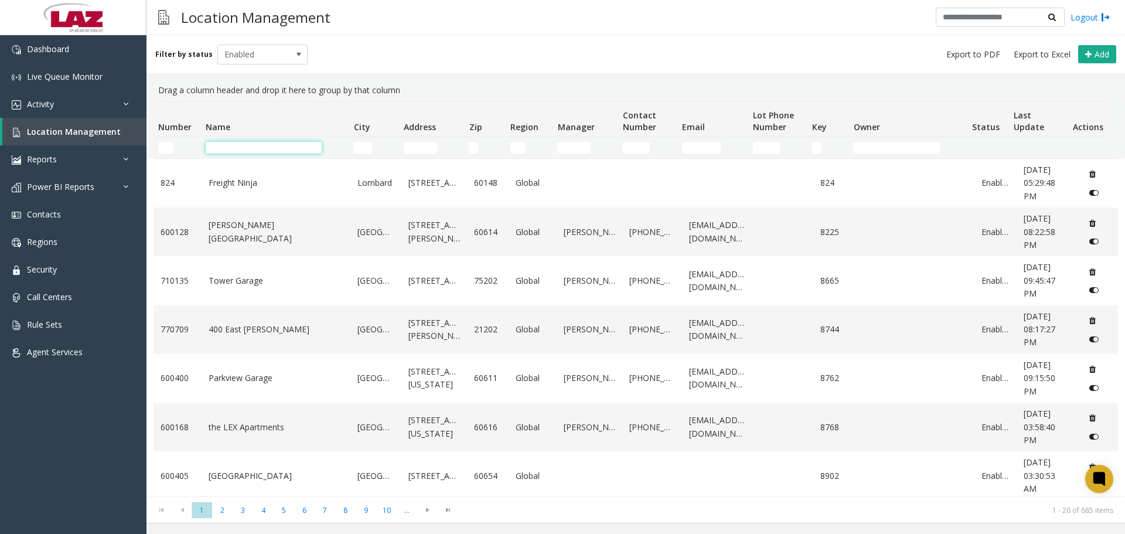
click at [251, 147] on input "Name Filter" at bounding box center [264, 148] width 116 height 12
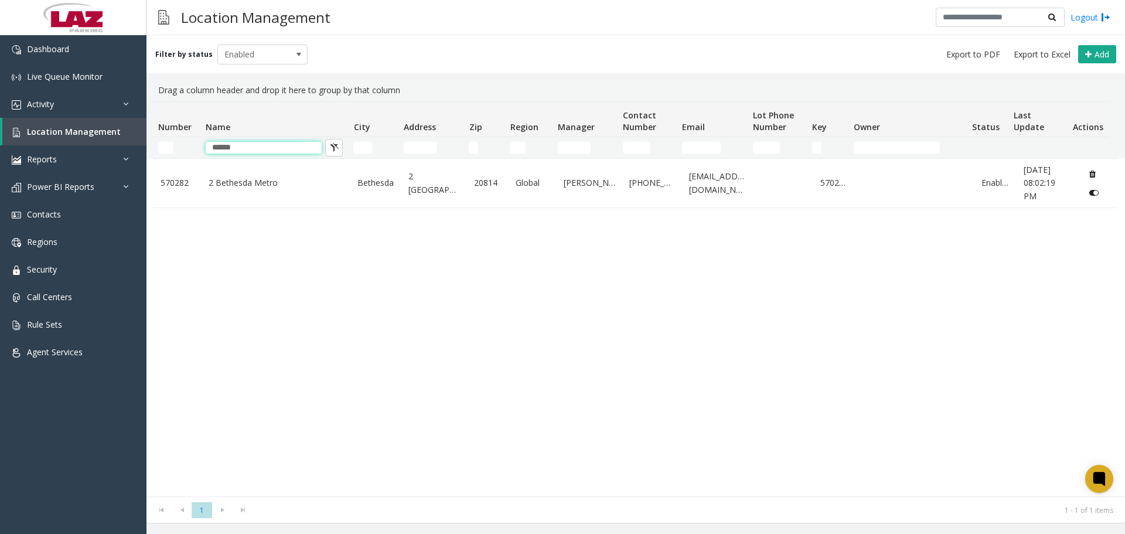
type input "******"
click at [705, 399] on div "570282 [GEOGRAPHIC_DATA] 20814 Global [PERSON_NAME] [PHONE_NUMBER] [EMAIL_ADDRE…" at bounding box center [635, 327] width 964 height 338
click at [402, 238] on div "570282 2 Bethesda Metro Bethesda 2 Bethesda Metro Center 20814 Global Joseph Pe…" at bounding box center [635, 327] width 964 height 338
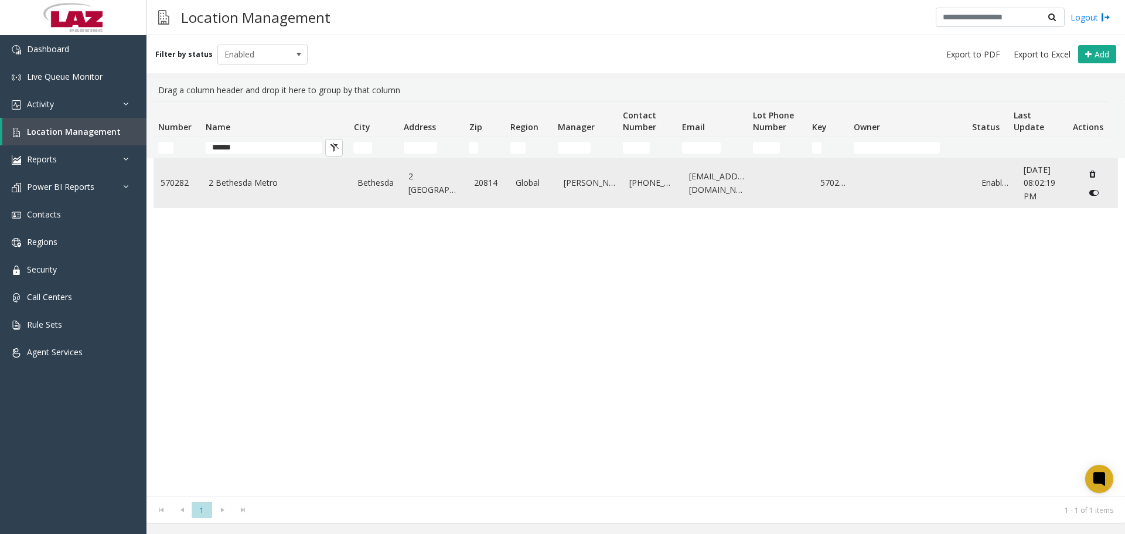
click at [269, 192] on td "2 Bethesda Metro" at bounding box center [276, 183] width 149 height 49
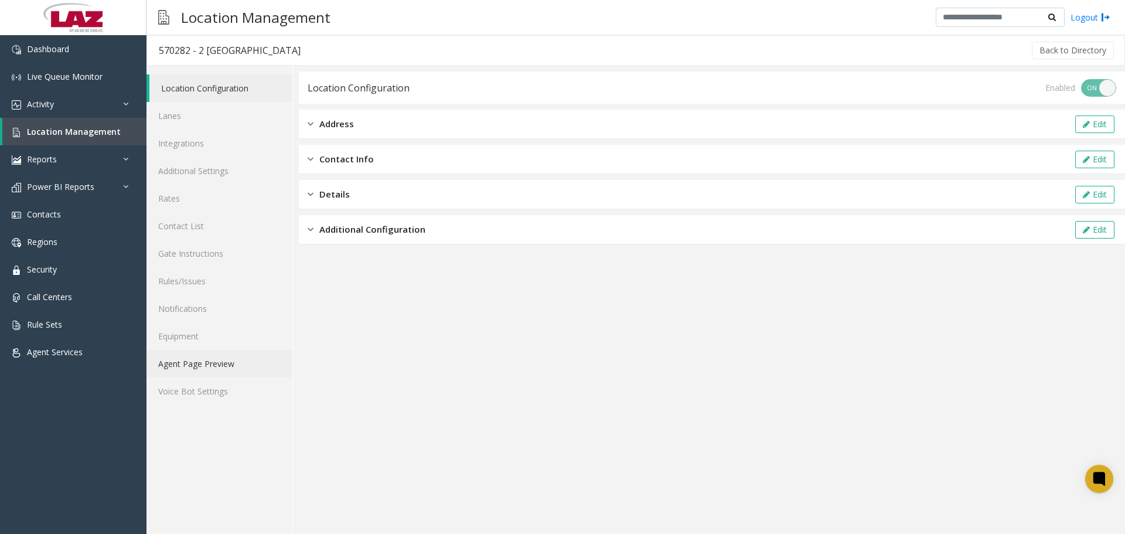
click at [183, 362] on link "Agent Page Preview" at bounding box center [219, 364] width 146 height 28
